Goal: Check status: Check status

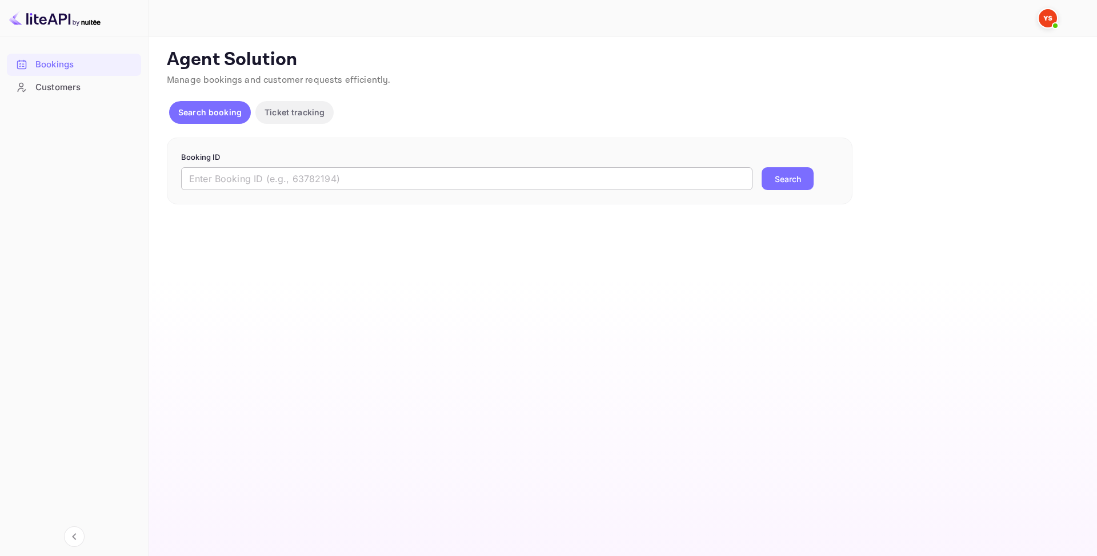
drag, startPoint x: 237, startPoint y: 181, endPoint x: 290, endPoint y: 181, distance: 53.1
click at [237, 181] on input "text" at bounding box center [466, 178] width 571 height 23
paste input "9912583"
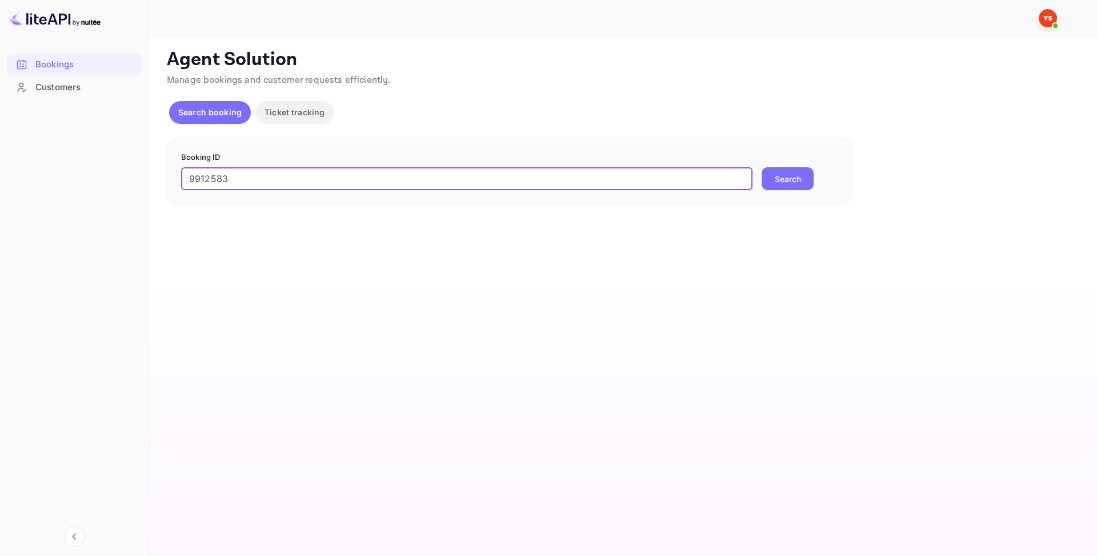
type input "9912583"
click at [787, 182] on button "Search" at bounding box center [787, 178] width 52 height 23
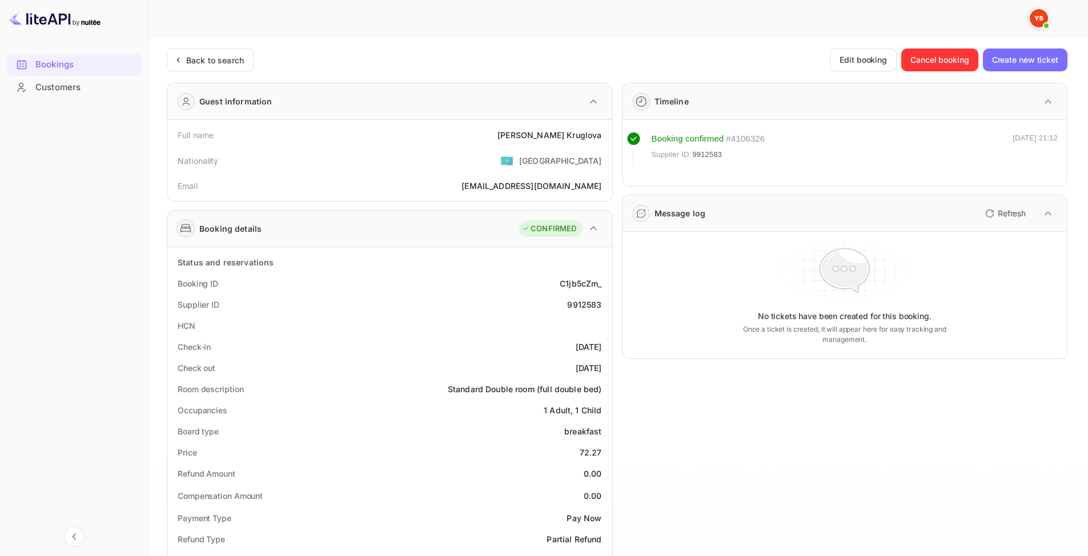
click at [585, 308] on div "9912583" at bounding box center [584, 305] width 34 height 12
copy div "9912583"
drag, startPoint x: 534, startPoint y: 138, endPoint x: 610, endPoint y: 141, distance: 75.5
click at [610, 141] on div "Full name [PERSON_NAME] Nationality 🇰🇿 [DEMOGRAPHIC_DATA] Email [EMAIL_ADDRESS]…" at bounding box center [389, 160] width 445 height 81
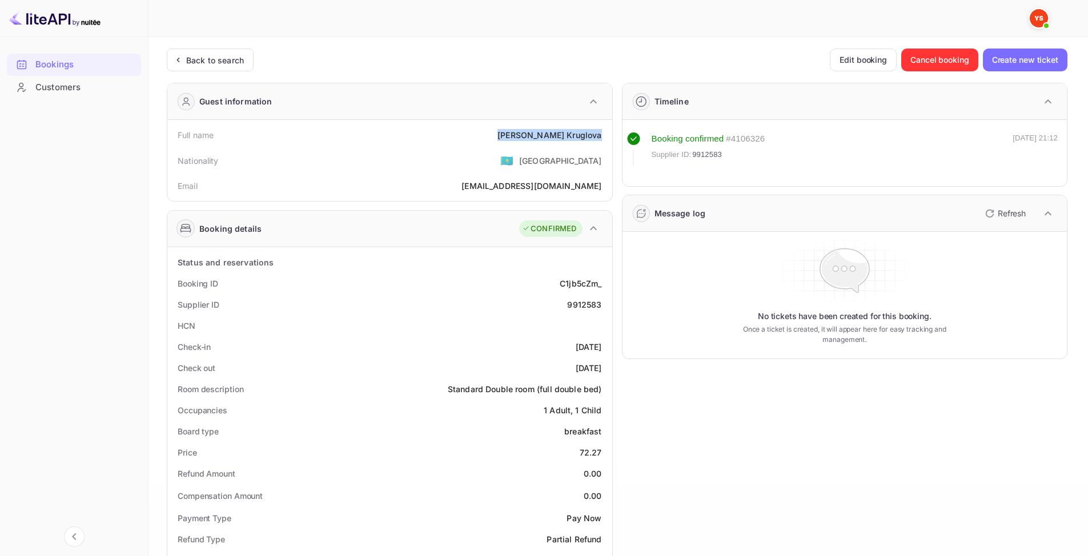
copy div "[PERSON_NAME]"
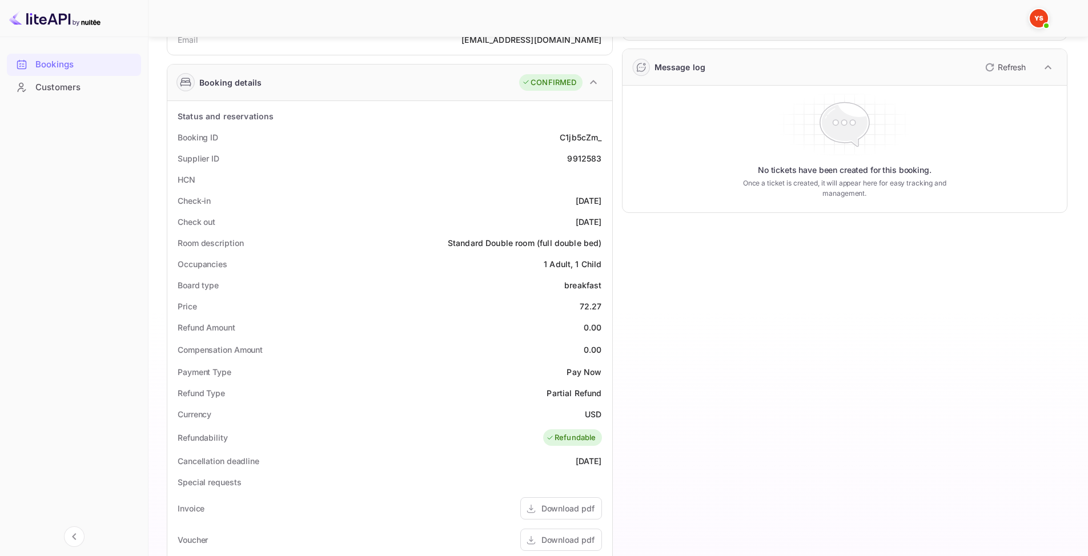
scroll to position [171, 0]
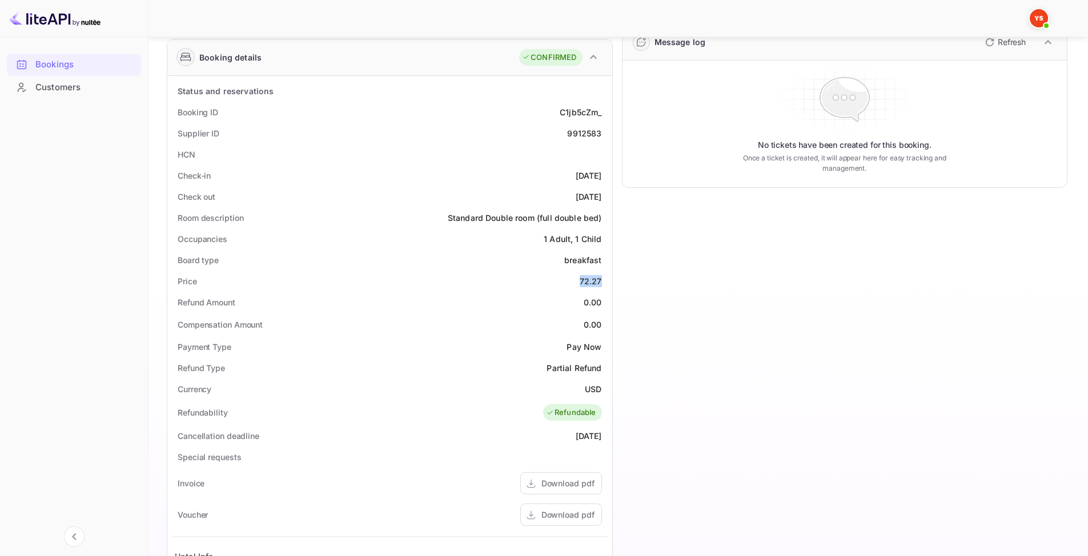
drag, startPoint x: 583, startPoint y: 279, endPoint x: 602, endPoint y: 279, distance: 18.9
click at [602, 279] on div "Price 72.27" at bounding box center [390, 281] width 436 height 21
copy div "72.27"
click at [47, 87] on div "Customers" at bounding box center [85, 87] width 100 height 13
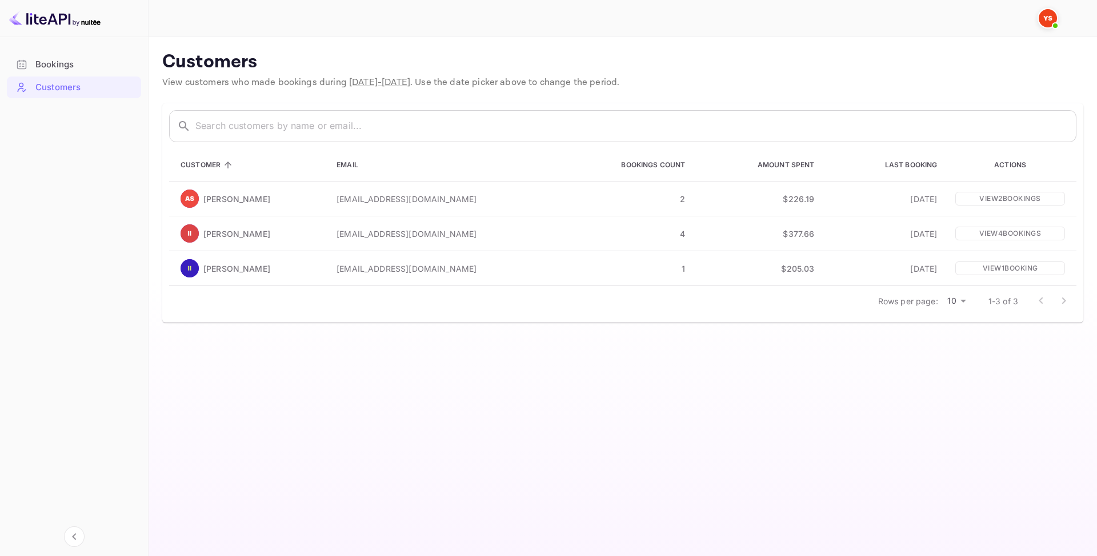
click at [63, 63] on div "Bookings" at bounding box center [85, 64] width 100 height 13
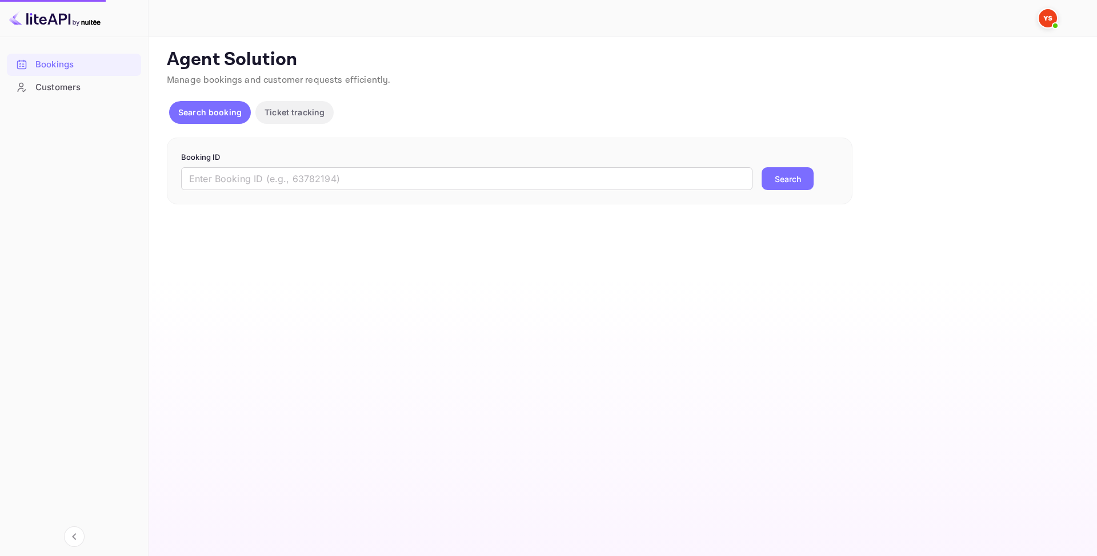
click at [324, 191] on div "Booking ID ​ Search" at bounding box center [510, 171] width 686 height 67
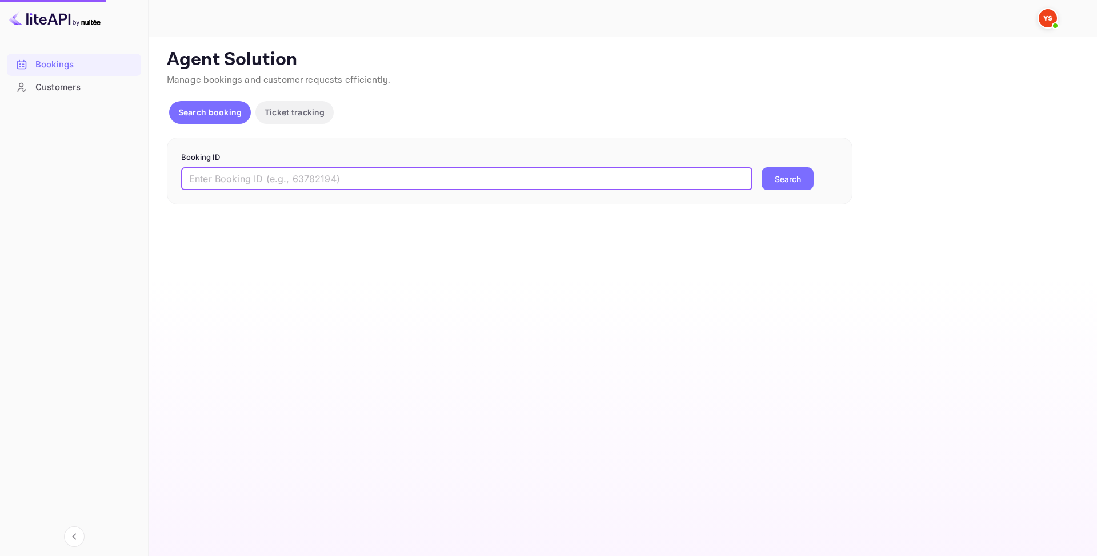
click at [324, 179] on input "text" at bounding box center [466, 178] width 571 height 23
paste input "9915213"
type input "9915213"
click at [784, 175] on button "Search" at bounding box center [787, 178] width 52 height 23
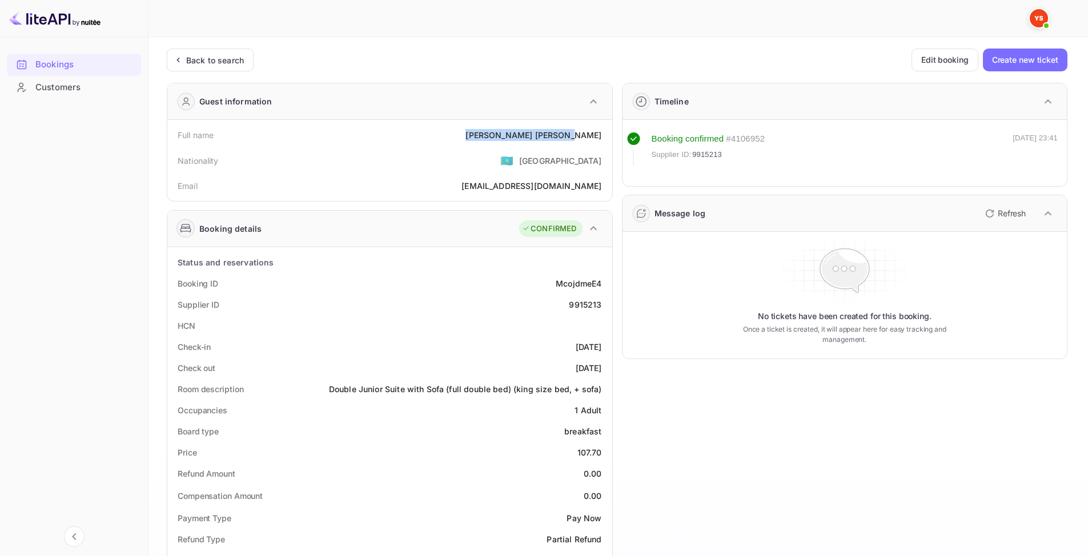
drag, startPoint x: 531, startPoint y: 136, endPoint x: 608, endPoint y: 141, distance: 77.8
click at [608, 141] on div "Full name [PERSON_NAME] Nationality 🇰🇿 [DEMOGRAPHIC_DATA] Email [EMAIL_ADDRESS]…" at bounding box center [389, 160] width 445 height 81
copy div "[PERSON_NAME]"
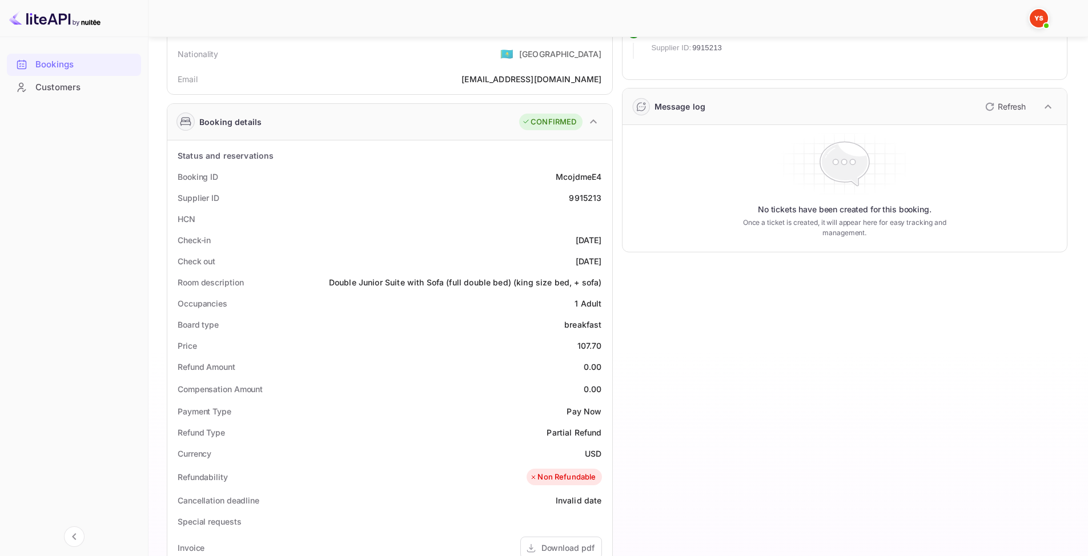
scroll to position [114, 0]
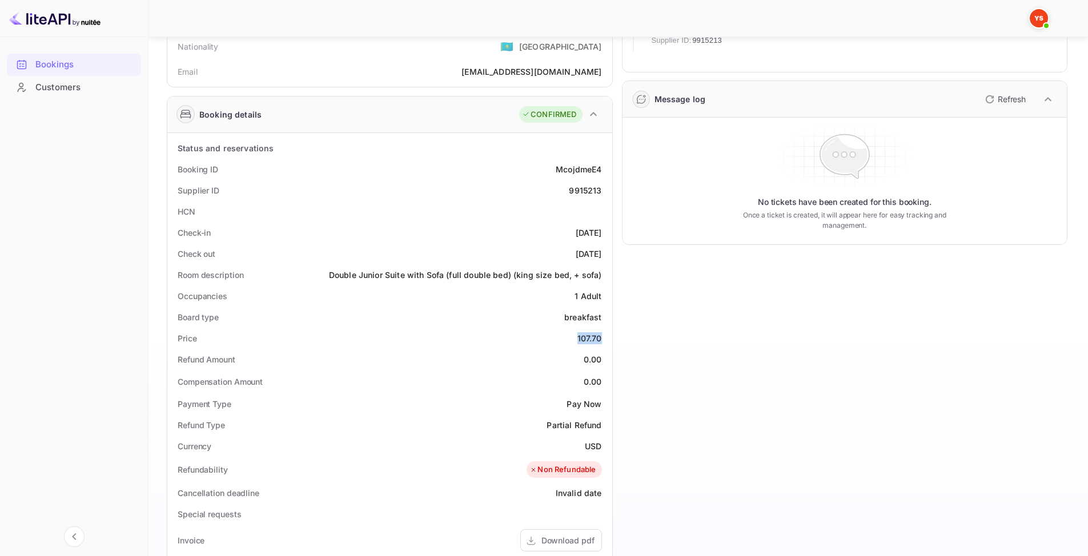
drag, startPoint x: 576, startPoint y: 338, endPoint x: 608, endPoint y: 342, distance: 32.2
click at [608, 342] on div "Status and reservations Booking ID McojdmeE4 Supplier ID 9915213 HCN Check-in […" at bounding box center [389, 470] width 445 height 674
copy div "107.70"
